Goal: Task Accomplishment & Management: Complete application form

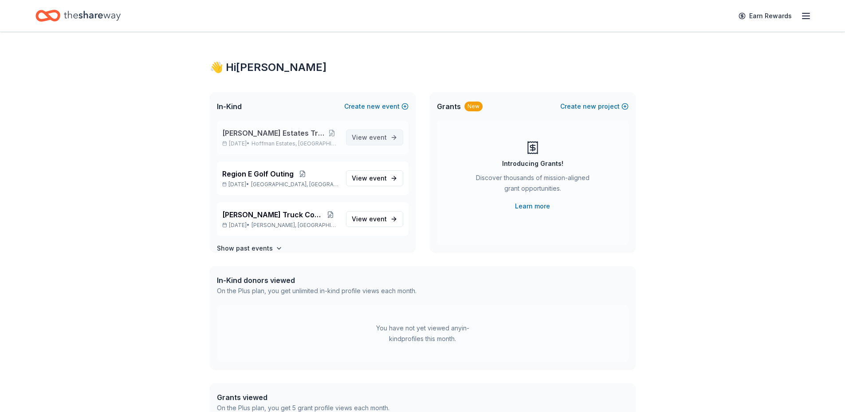
click at [370, 138] on span "event" at bounding box center [378, 138] width 18 height 8
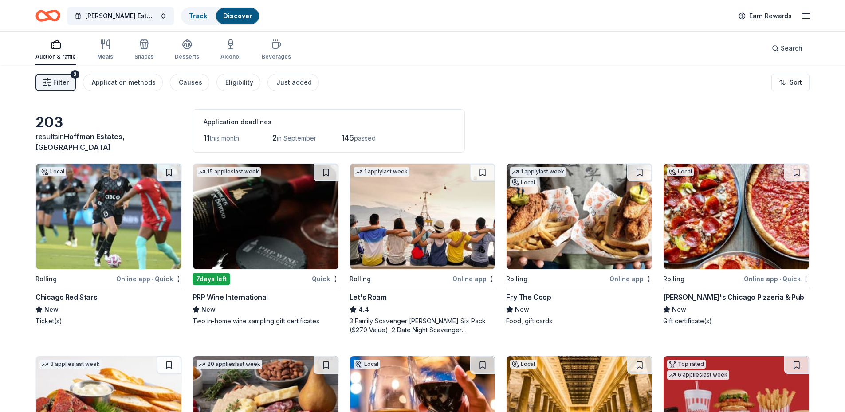
click at [117, 227] on img at bounding box center [108, 217] width 145 height 106
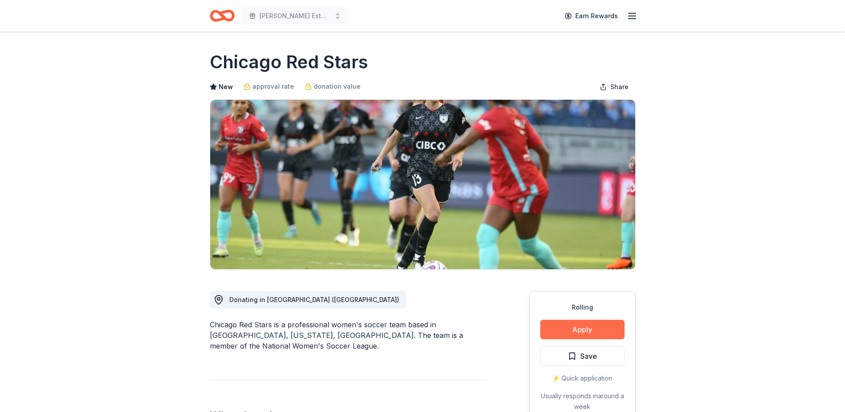
click at [590, 329] on button "Apply" at bounding box center [582, 330] width 84 height 20
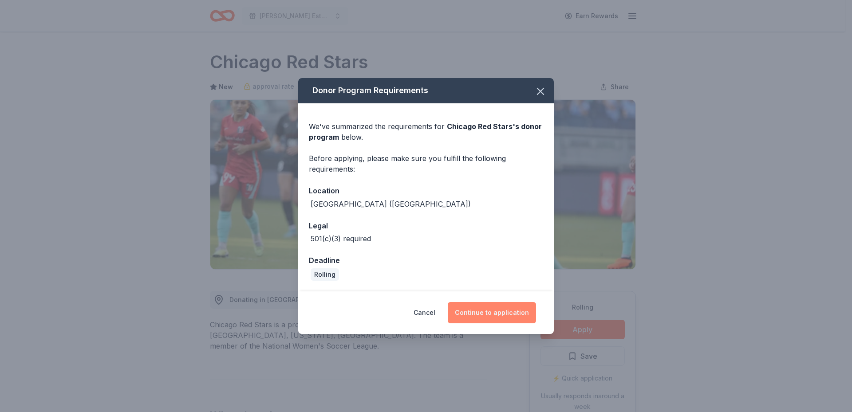
click at [502, 315] on button "Continue to application" at bounding box center [492, 312] width 88 height 21
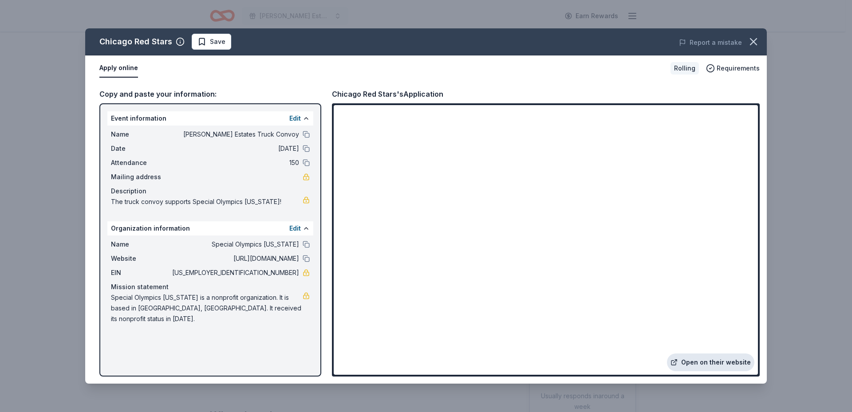
click at [722, 363] on link "Open on their website" at bounding box center [710, 363] width 87 height 18
click at [205, 45] on span "Save" at bounding box center [211, 41] width 28 height 11
click at [236, 43] on html "Hoffman Estates Truck Convoy Earn Rewards Rolling Share Chicago Red Stars New a…" at bounding box center [426, 206] width 852 height 412
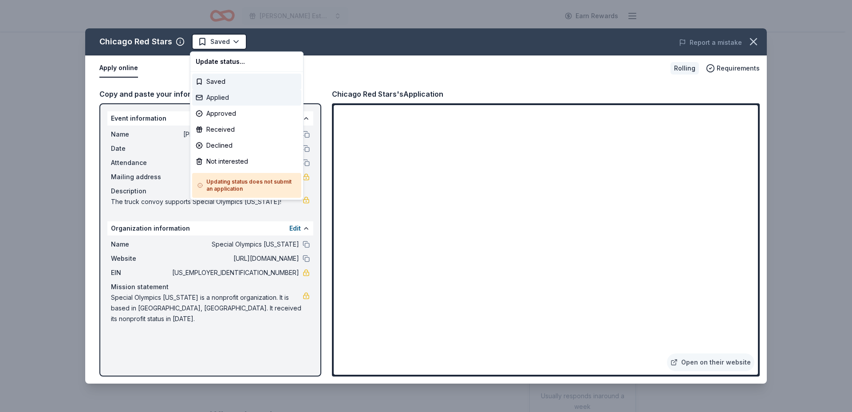
click at [225, 98] on div "Applied" at bounding box center [246, 98] width 109 height 16
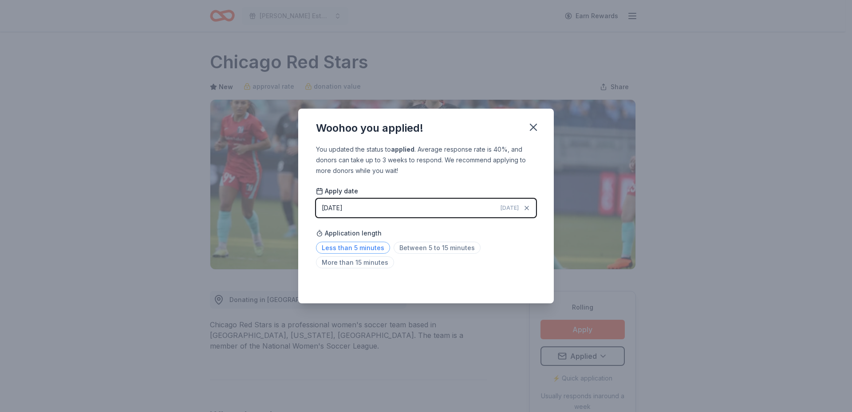
click at [340, 248] on span "Less than 5 minutes" at bounding box center [353, 248] width 74 height 12
click at [530, 127] on icon "button" at bounding box center [533, 127] width 12 height 12
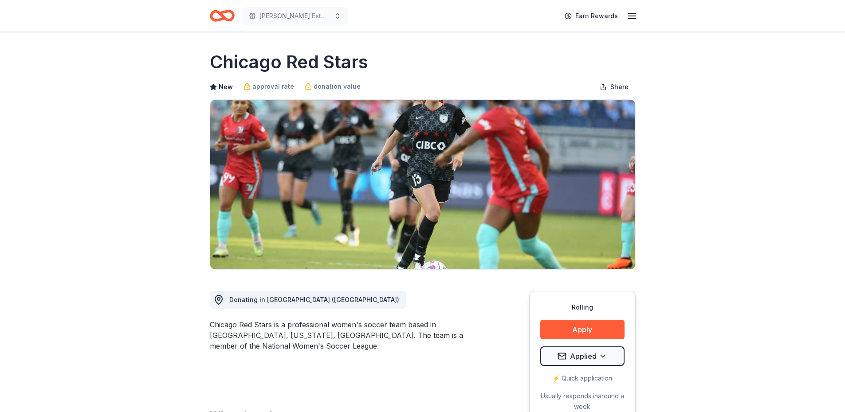
click at [216, 16] on icon "Home" at bounding box center [222, 15] width 25 height 21
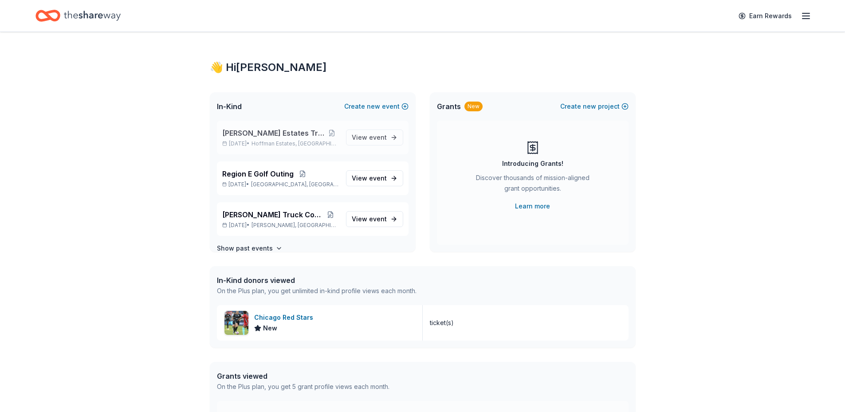
click at [266, 133] on span "[PERSON_NAME] Estates Truck Convoy" at bounding box center [273, 133] width 103 height 11
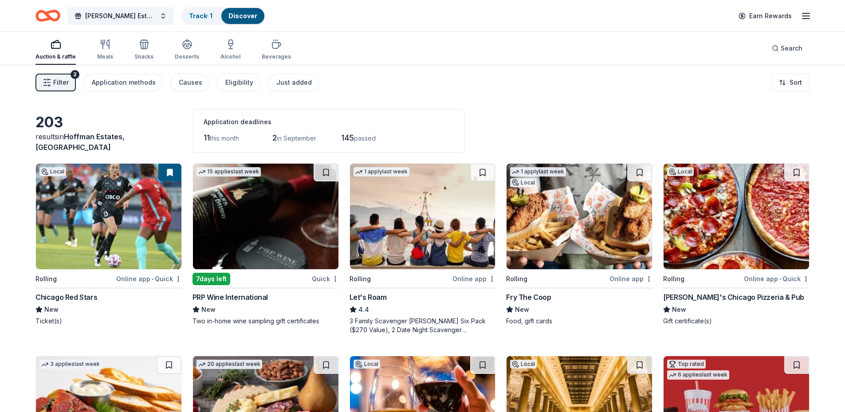
click at [588, 206] on img at bounding box center [579, 217] width 145 height 106
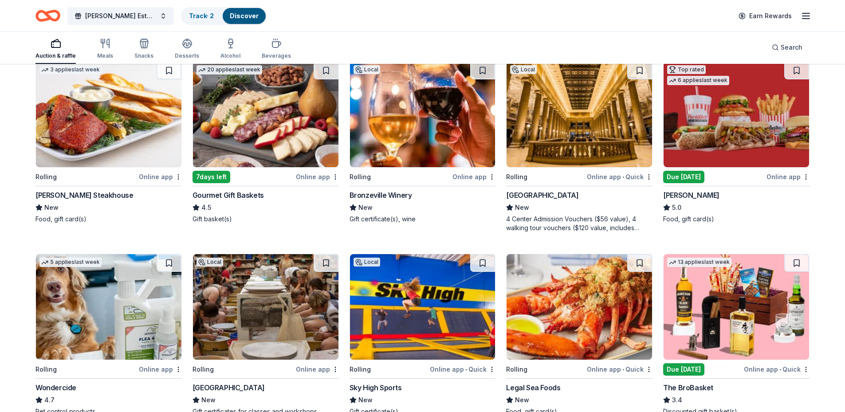
scroll to position [310, 0]
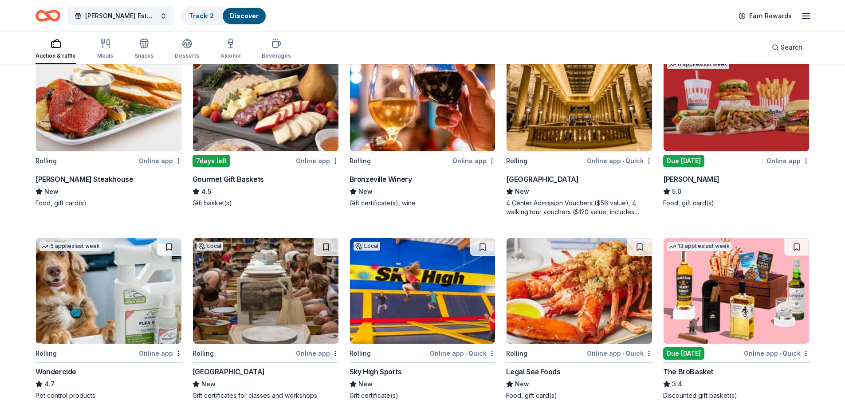
click at [730, 293] on img at bounding box center [736, 291] width 145 height 106
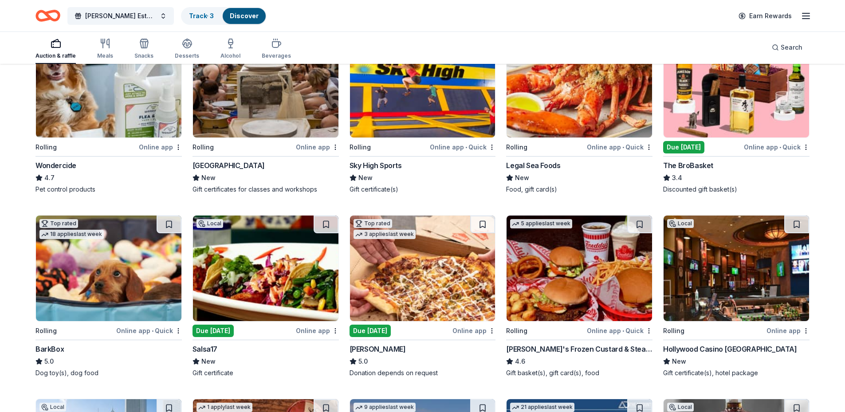
scroll to position [532, 0]
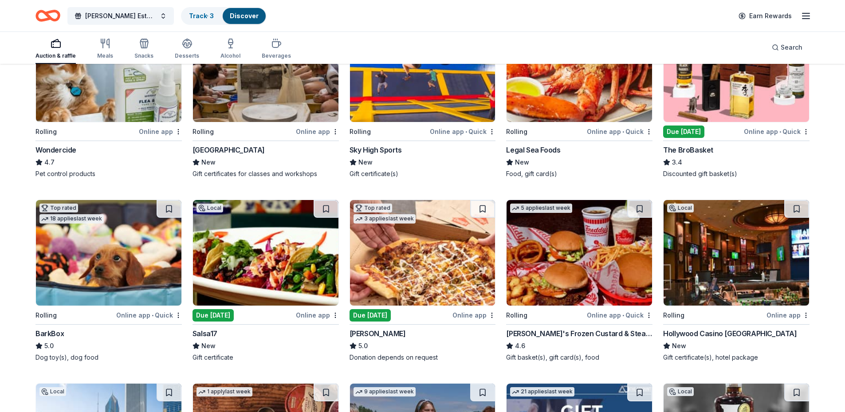
click at [259, 249] on img at bounding box center [265, 253] width 145 height 106
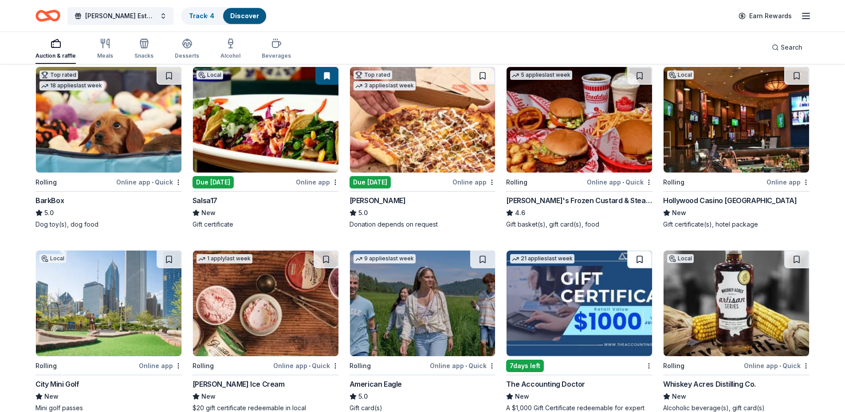
scroll to position [710, 0]
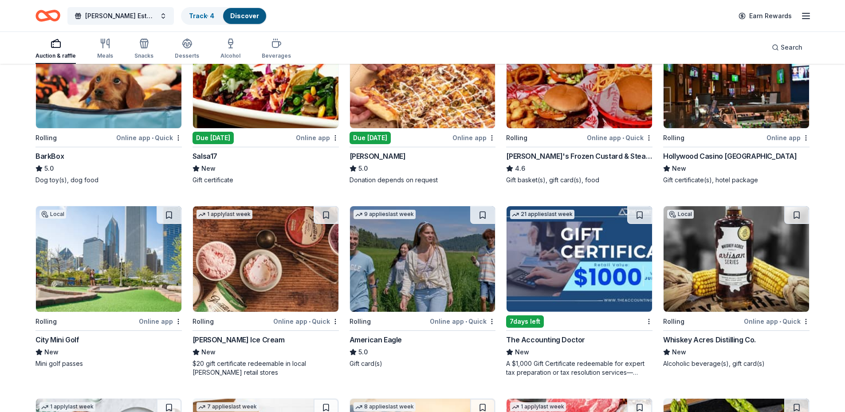
click at [411, 263] on img at bounding box center [422, 259] width 145 height 106
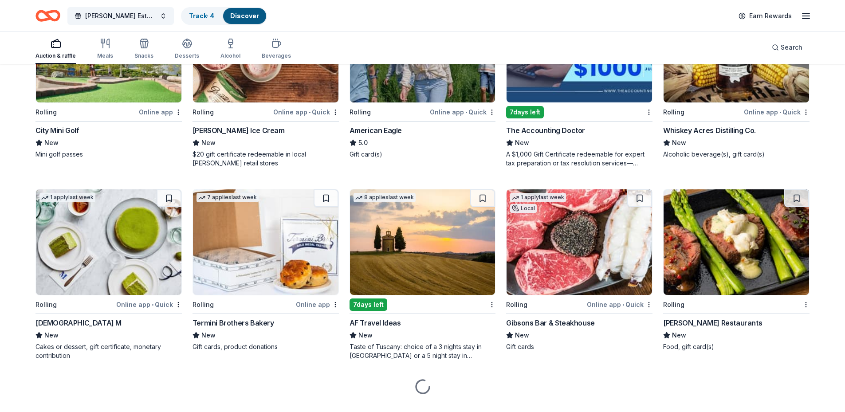
scroll to position [938, 0]
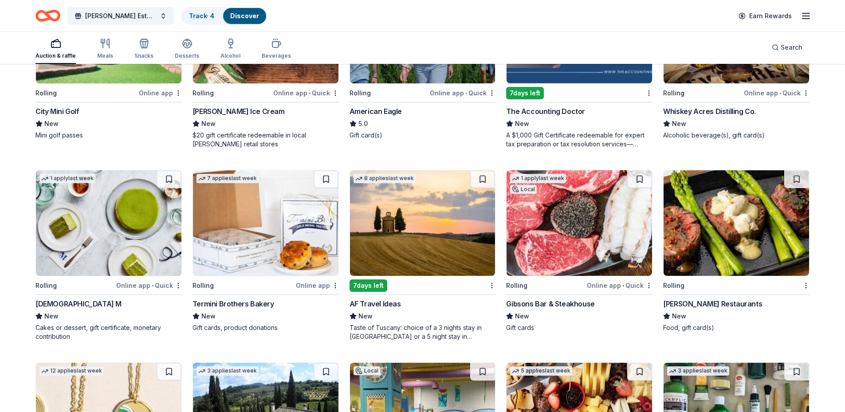
click at [415, 240] on img at bounding box center [422, 223] width 145 height 106
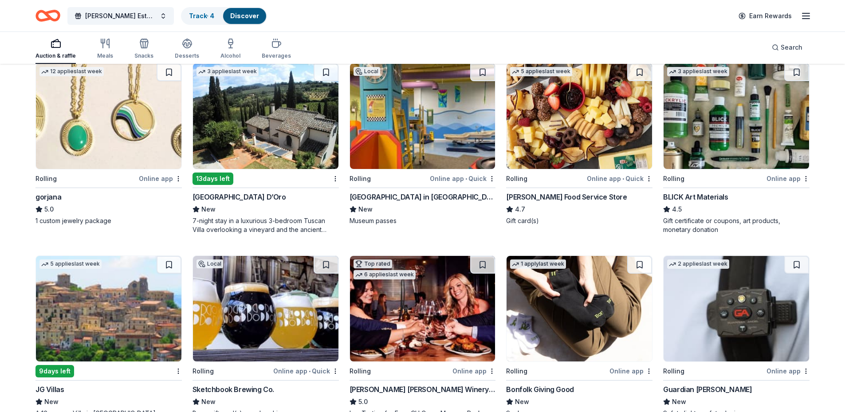
scroll to position [1323, 0]
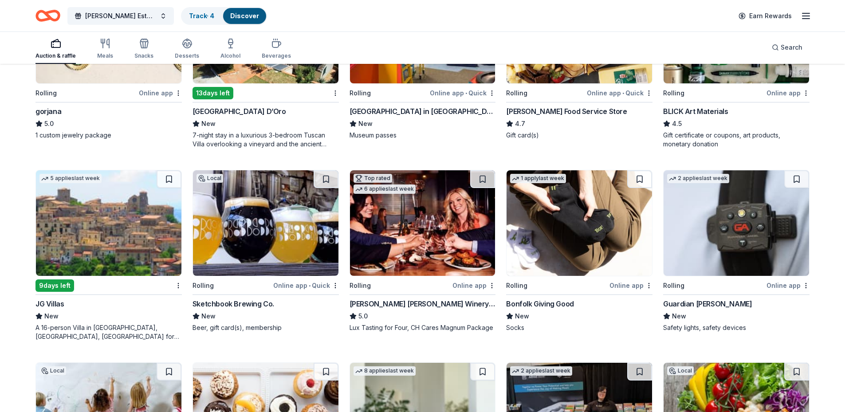
click at [736, 234] on img at bounding box center [736, 223] width 145 height 106
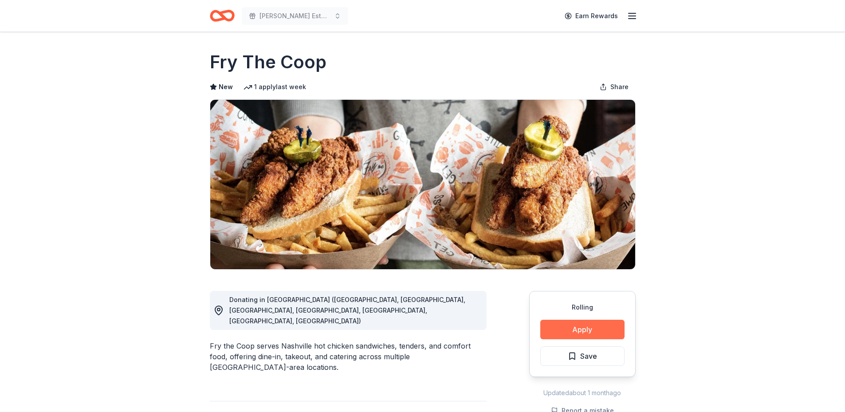
click at [594, 329] on button "Apply" at bounding box center [582, 330] width 84 height 20
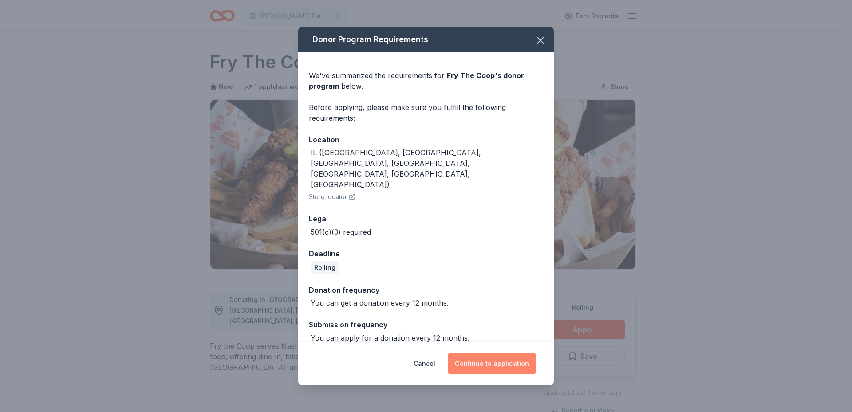
click at [495, 358] on button "Continue to application" at bounding box center [492, 363] width 88 height 21
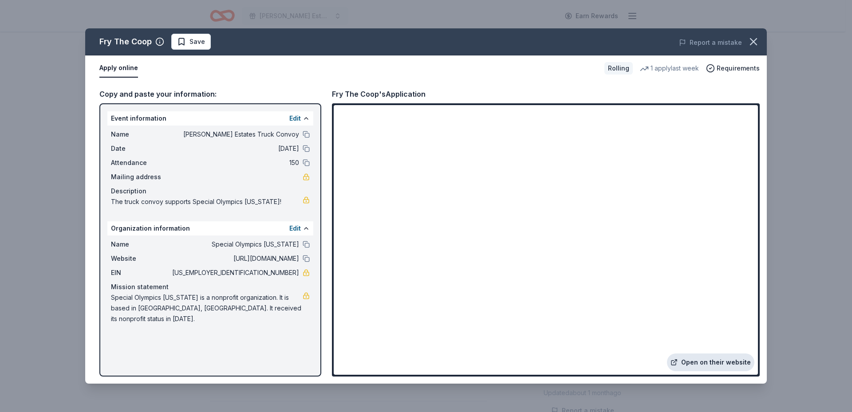
click at [718, 361] on link "Open on their website" at bounding box center [710, 363] width 87 height 18
click at [203, 43] on span "Save" at bounding box center [197, 41] width 16 height 11
click at [213, 43] on html "Hoffman Estates Truck Convoy Earn Rewards Rolling Share Fry The Coop New 1 appl…" at bounding box center [426, 206] width 852 height 412
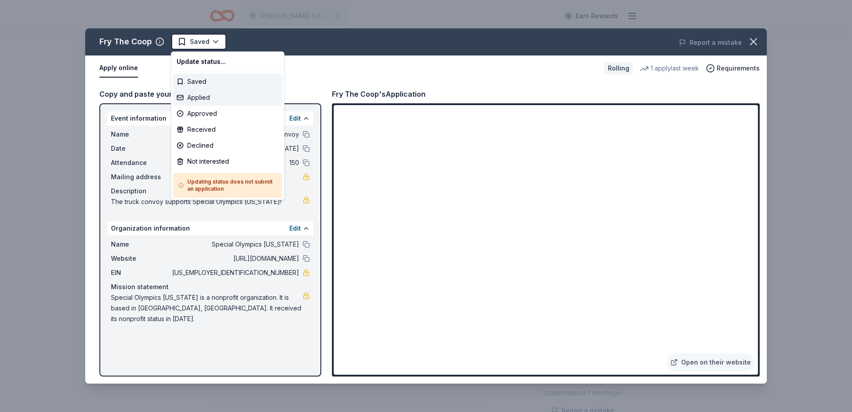
click at [204, 102] on div "Applied" at bounding box center [227, 98] width 109 height 16
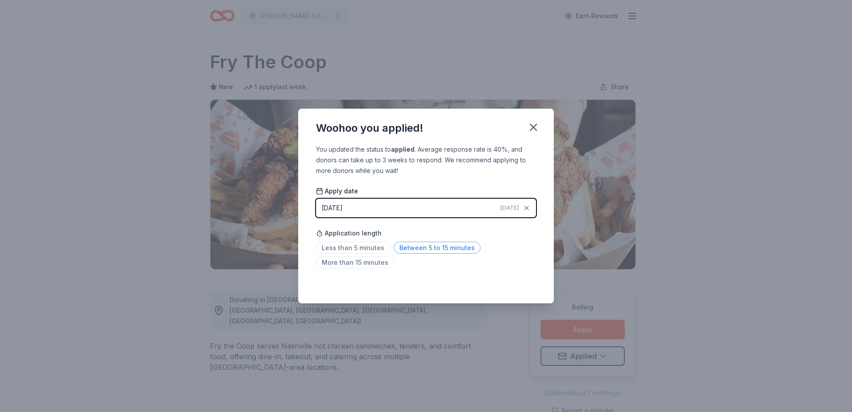
click at [419, 248] on span "Between 5 to 15 minutes" at bounding box center [436, 248] width 87 height 12
click at [534, 126] on icon "button" at bounding box center [533, 127] width 6 height 6
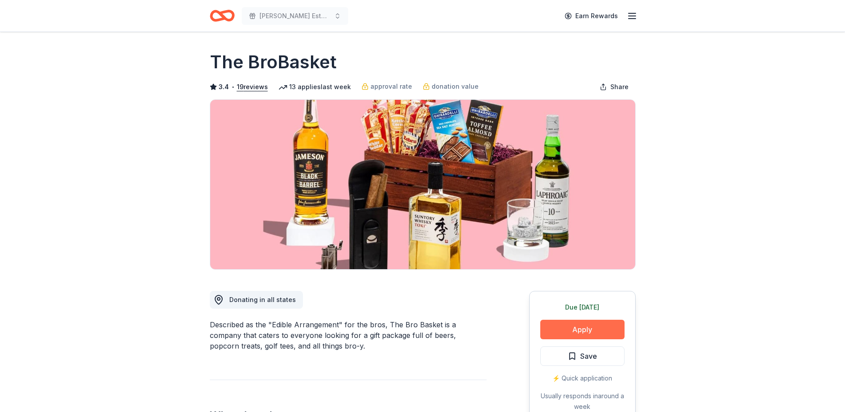
click at [577, 326] on button "Apply" at bounding box center [582, 330] width 84 height 20
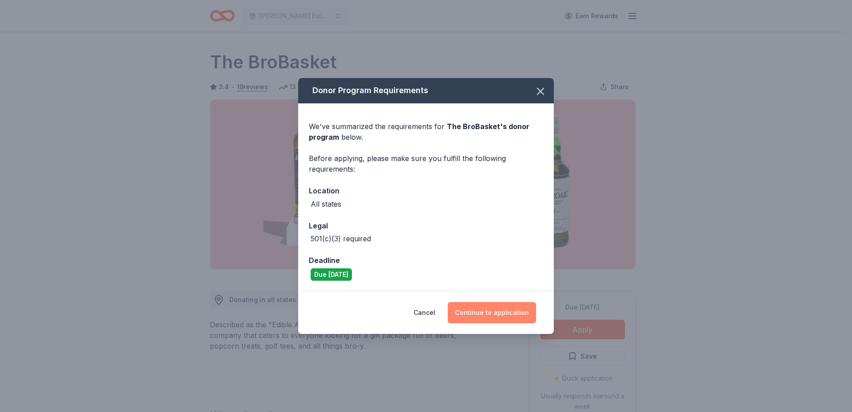
click at [497, 314] on button "Continue to application" at bounding box center [492, 312] width 88 height 21
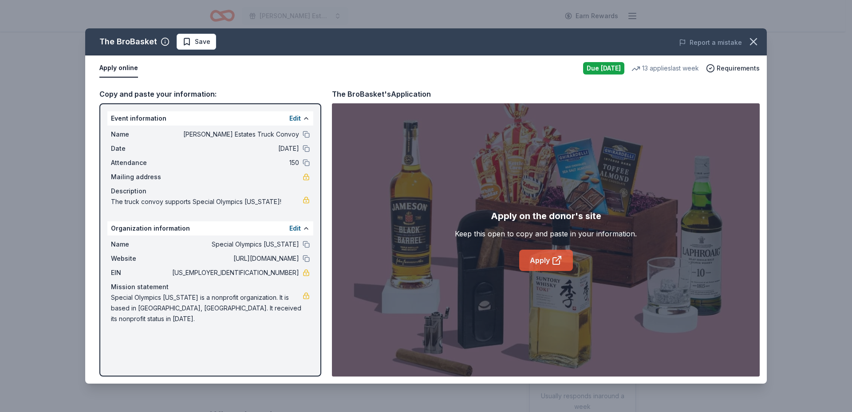
click at [547, 257] on link "Apply" at bounding box center [546, 260] width 54 height 21
click at [200, 42] on span "Save" at bounding box center [203, 41] width 16 height 11
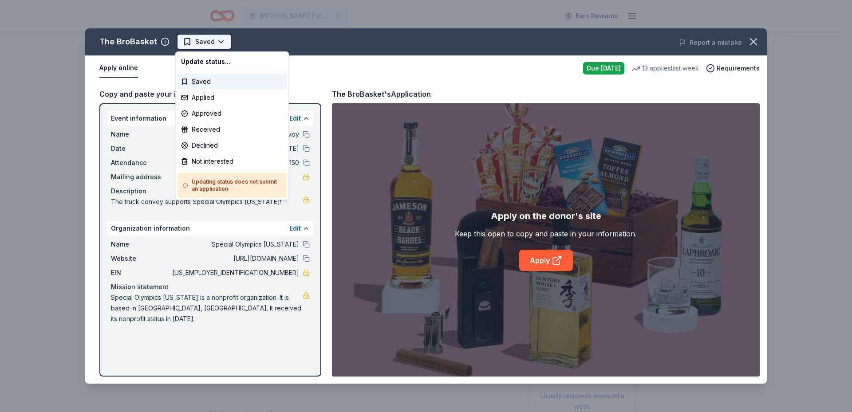
click at [220, 41] on html "Hoffman Estates Truck Convoy Earn Rewards Due today Share The BroBasket 3.4 • 1…" at bounding box center [426, 206] width 852 height 412
click at [213, 100] on div "Applied" at bounding box center [231, 98] width 109 height 16
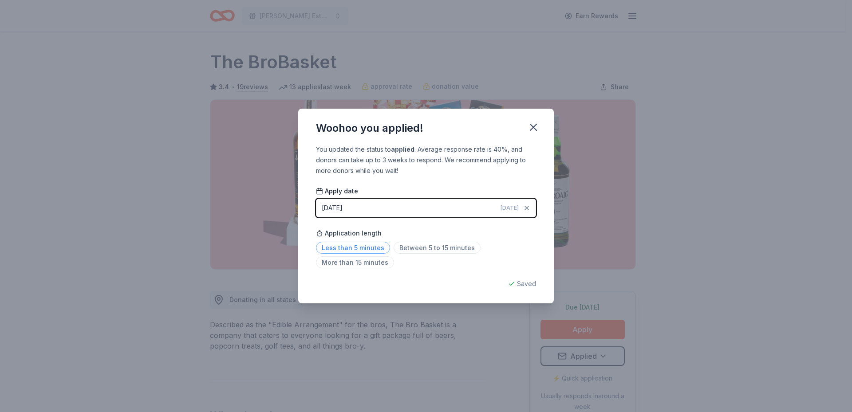
click at [353, 245] on span "Less than 5 minutes" at bounding box center [353, 248] width 74 height 12
click at [534, 127] on icon "button" at bounding box center [533, 127] width 6 height 6
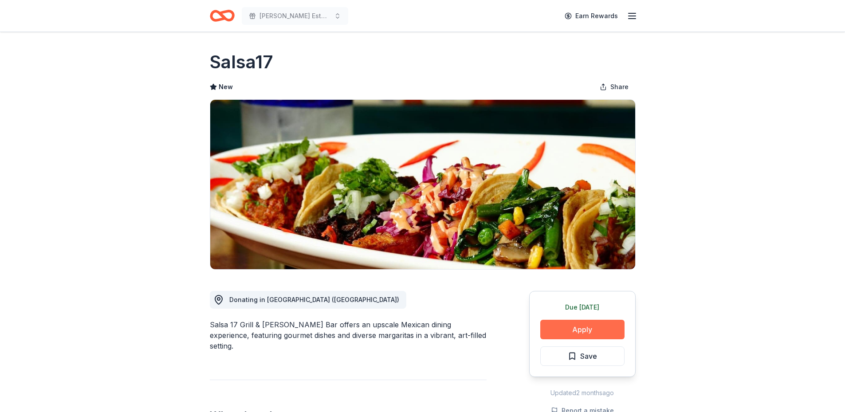
click at [596, 327] on button "Apply" at bounding box center [582, 330] width 84 height 20
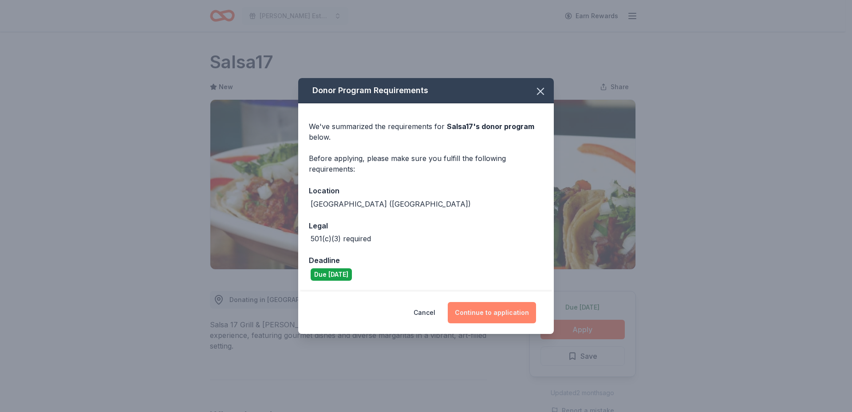
click at [518, 314] on button "Continue to application" at bounding box center [492, 312] width 88 height 21
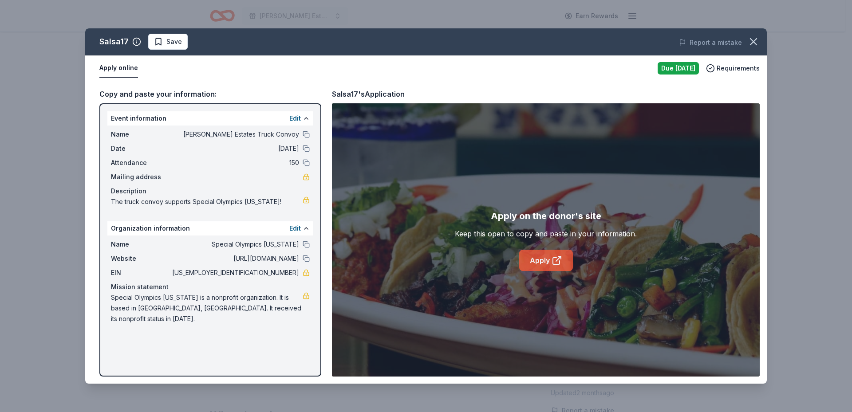
click at [541, 263] on link "Apply" at bounding box center [546, 260] width 54 height 21
click at [173, 43] on span "Save" at bounding box center [174, 41] width 16 height 11
click at [194, 39] on html "[PERSON_NAME] Estates Truck Convoy Earn Rewards Due [DATE] Share Salsa17 New Sh…" at bounding box center [426, 206] width 852 height 412
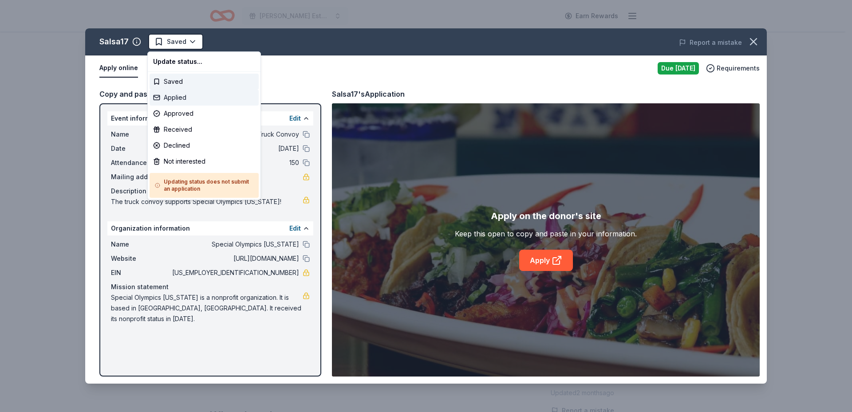
click at [195, 95] on div "Applied" at bounding box center [203, 98] width 109 height 16
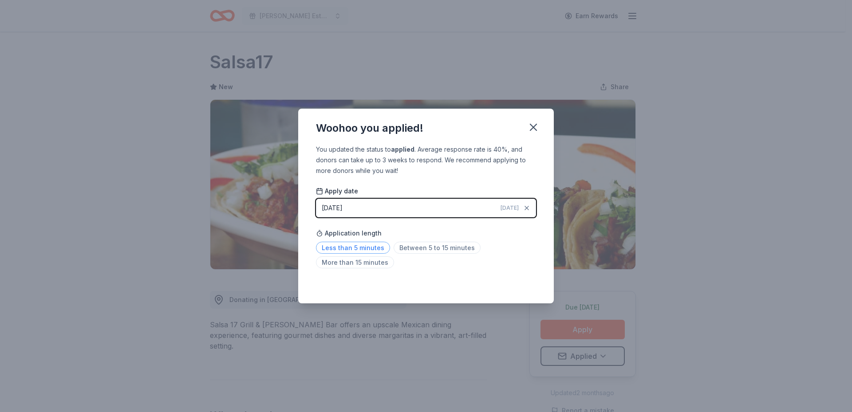
click at [339, 245] on span "Less than 5 minutes" at bounding box center [353, 248] width 74 height 12
click at [532, 128] on icon "button" at bounding box center [533, 127] width 6 height 6
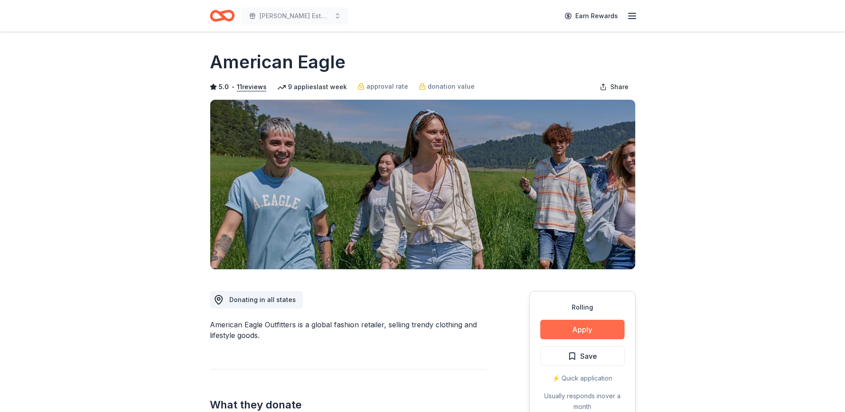
click at [577, 331] on button "Apply" at bounding box center [582, 330] width 84 height 20
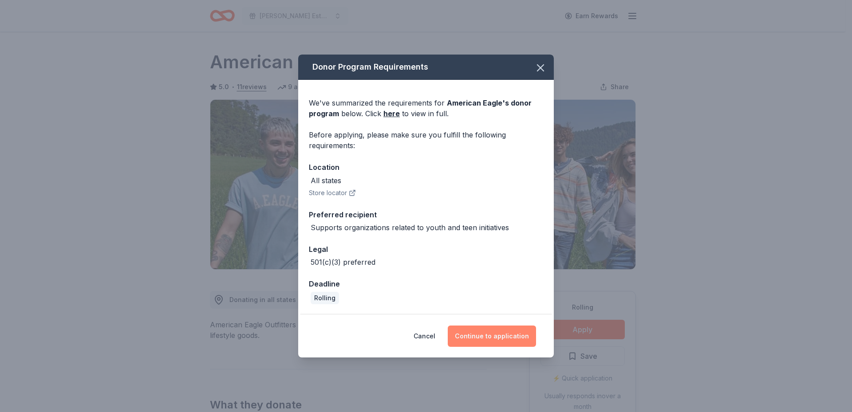
click at [503, 337] on button "Continue to application" at bounding box center [492, 336] width 88 height 21
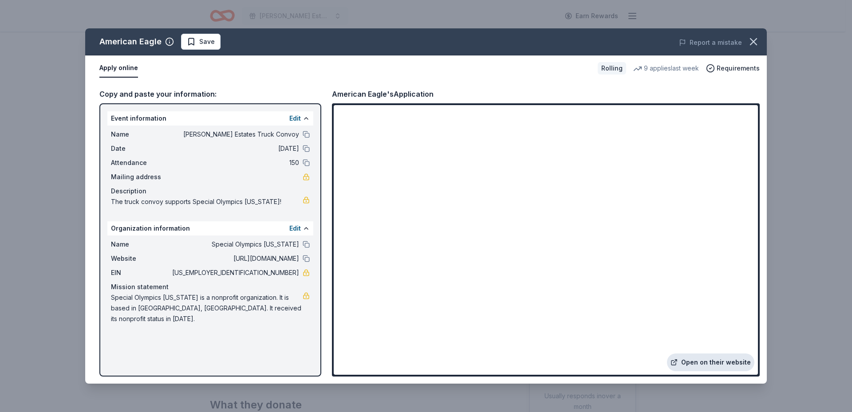
click at [701, 363] on link "Open on their website" at bounding box center [710, 363] width 87 height 18
click at [755, 44] on icon "button" at bounding box center [753, 41] width 12 height 12
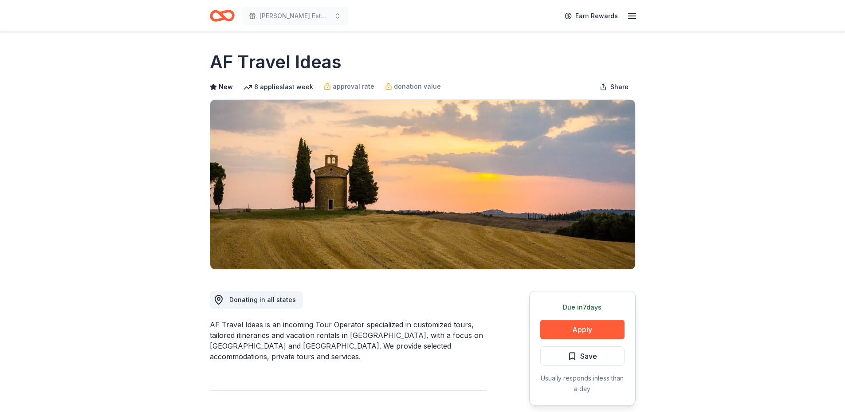
drag, startPoint x: 251, startPoint y: 341, endPoint x: 402, endPoint y: 345, distance: 151.3
click at [401, 345] on div "AF Travel Ideas is an incoming Tour Operator specialized in customized tours, t…" at bounding box center [348, 340] width 277 height 43
click at [590, 328] on button "Apply" at bounding box center [582, 330] width 84 height 20
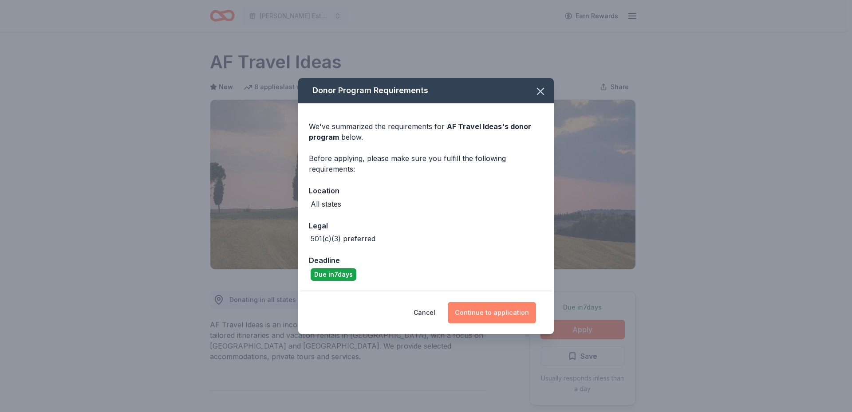
click at [504, 314] on button "Continue to application" at bounding box center [492, 312] width 88 height 21
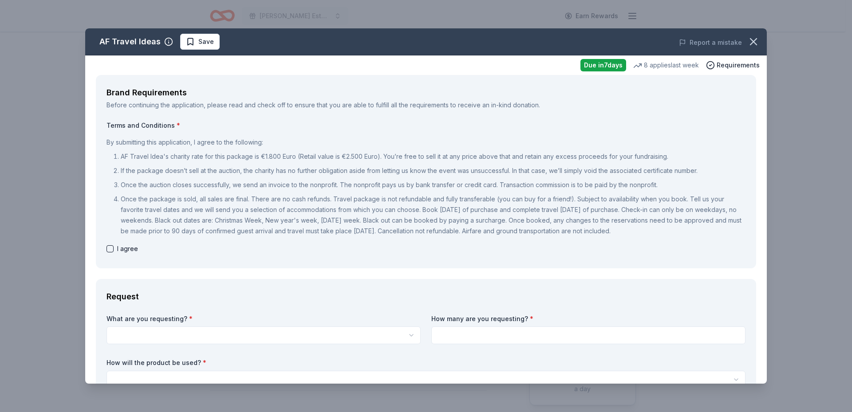
drag, startPoint x: 128, startPoint y: 160, endPoint x: 486, endPoint y: 161, distance: 357.5
click at [486, 161] on p "AF Travel Idea's charity rate for this package is €1.800 Euro (Retail value is …" at bounding box center [433, 156] width 625 height 11
click at [752, 40] on icon "button" at bounding box center [753, 41] width 12 height 12
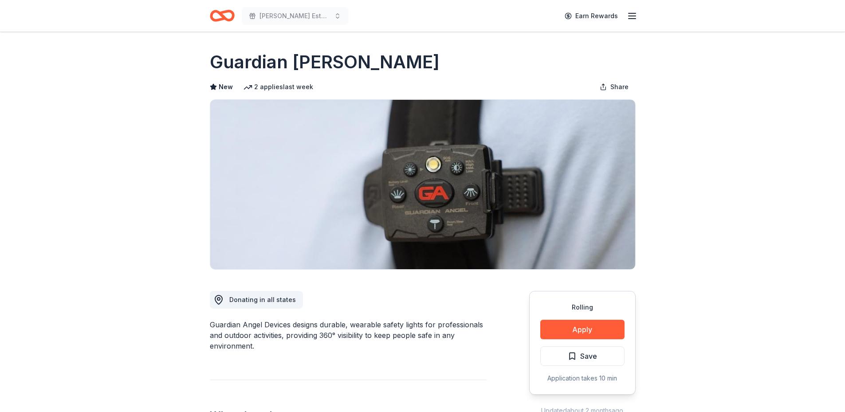
drag, startPoint x: 376, startPoint y: 331, endPoint x: 415, endPoint y: 334, distance: 39.6
click at [415, 334] on div "Guardian Angel Devices designs durable, wearable safety lights for professional…" at bounding box center [348, 335] width 277 height 32
click at [580, 333] on button "Apply" at bounding box center [582, 330] width 84 height 20
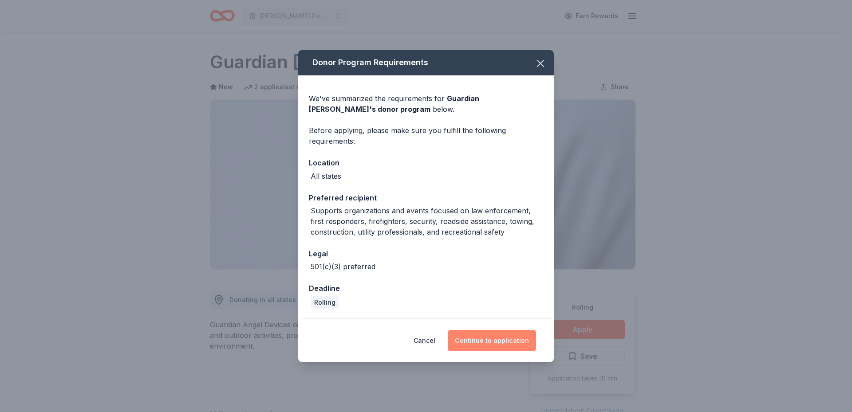
click at [477, 340] on button "Continue to application" at bounding box center [492, 340] width 88 height 21
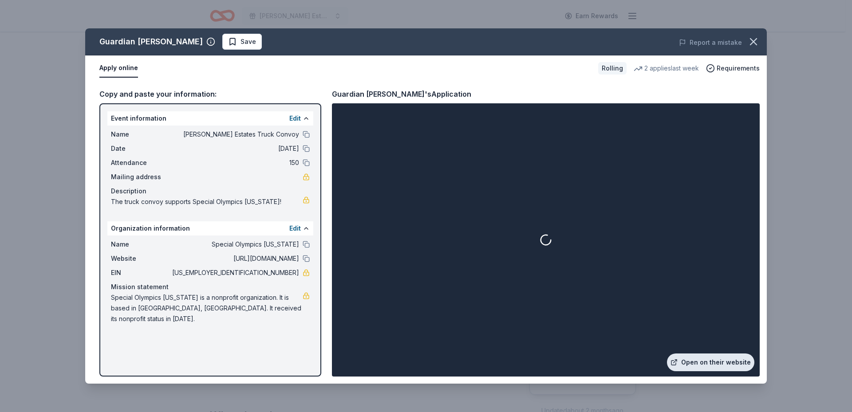
click at [715, 366] on link "Open on their website" at bounding box center [710, 363] width 87 height 18
